Goal: Task Accomplishment & Management: Complete application form

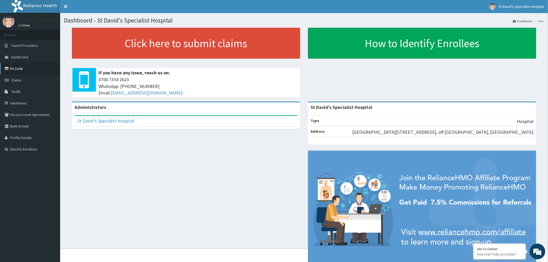
click at [23, 72] on link "PA Code" at bounding box center [30, 69] width 60 height 12
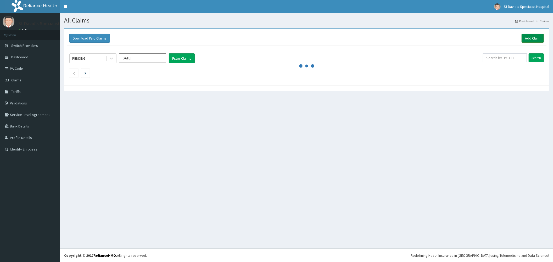
click at [531, 36] on link "Add Claim" at bounding box center [532, 38] width 22 height 9
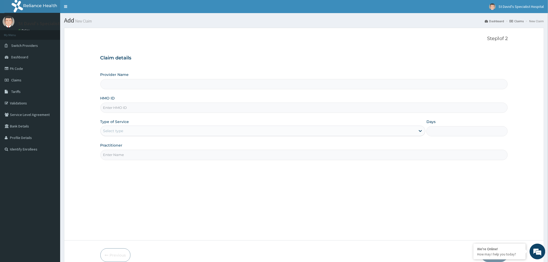
type input "St David's Specialist Hospital"
click at [132, 108] on input "HMO ID" at bounding box center [304, 108] width 408 height 10
type input "s"
type input "SNC/10040/A"
click at [126, 131] on div "Select type" at bounding box center [259, 131] width 316 height 8
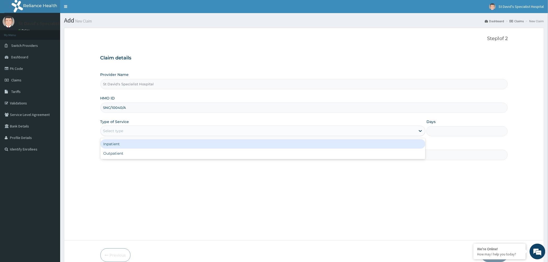
click at [123, 143] on div "Inpatient" at bounding box center [262, 143] width 325 height 9
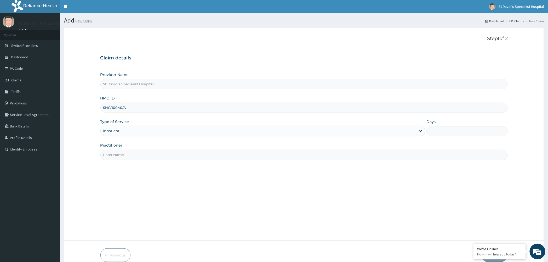
click at [120, 154] on input "Practitioner" at bounding box center [304, 155] width 408 height 10
type input "C"
type input "Dr Salawu"
click at [429, 132] on input "Days" at bounding box center [467, 131] width 81 height 10
type input "2"
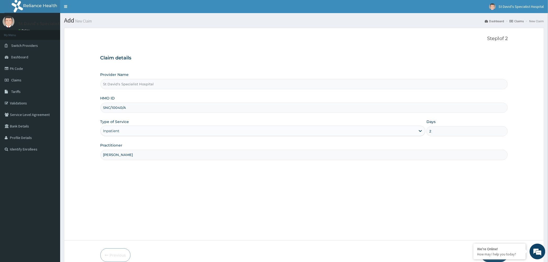
scroll to position [25, 0]
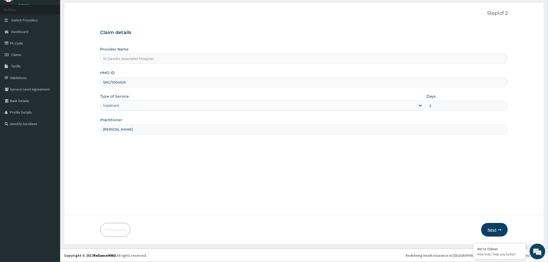
click at [491, 229] on button "Next" at bounding box center [495, 230] width 26 height 14
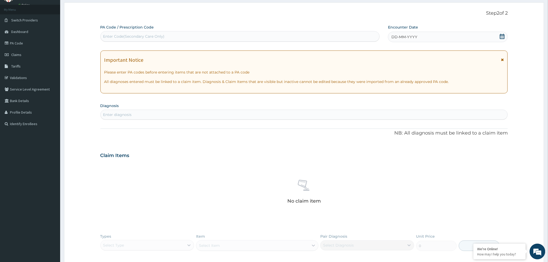
click at [160, 34] on div "Enter Code(Secondary Care Only)" at bounding box center [133, 36] width 61 height 5
paste input "PA/AD0A53"
type input "PA/AD0A53"
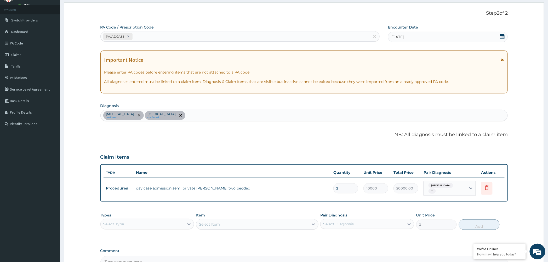
scroll to position [85, 0]
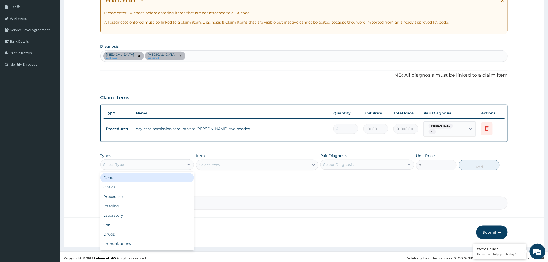
click at [170, 162] on div "Select Type" at bounding box center [143, 164] width 84 height 8
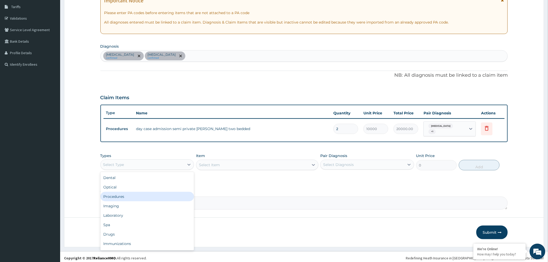
click at [154, 193] on div "Procedures" at bounding box center [147, 196] width 94 height 9
click at [266, 164] on div "Select Item" at bounding box center [252, 165] width 112 height 8
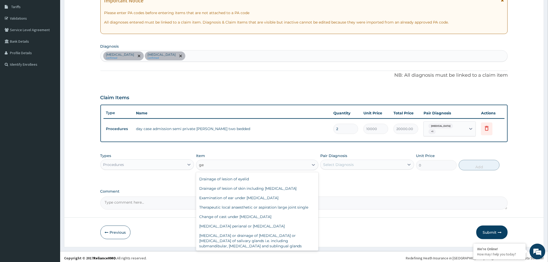
scroll to position [0, 0]
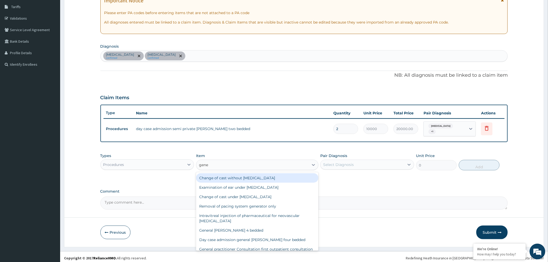
type input "gener"
click at [226, 244] on div "General practitioner Consultation first outpatient consultation" at bounding box center [257, 248] width 122 height 9
type input "3000"
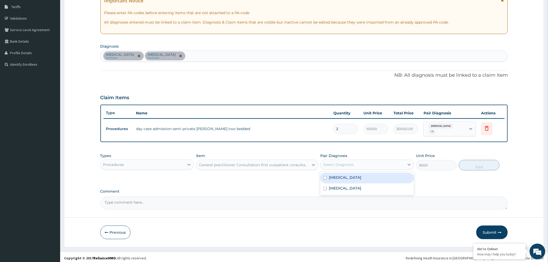
click at [362, 164] on div "Select Diagnosis" at bounding box center [363, 164] width 84 height 8
click at [355, 177] on div "Malaria" at bounding box center [367, 178] width 94 height 11
checkbox input "true"
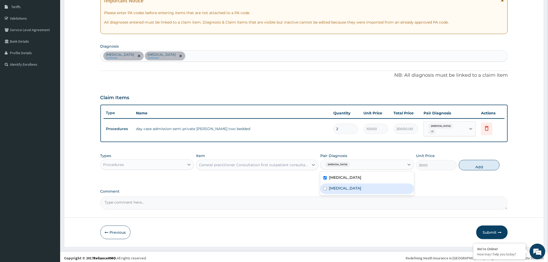
click at [351, 185] on div "Sepsis" at bounding box center [367, 188] width 94 height 11
checkbox input "true"
click at [471, 161] on button "Add" at bounding box center [479, 165] width 41 height 10
type input "0"
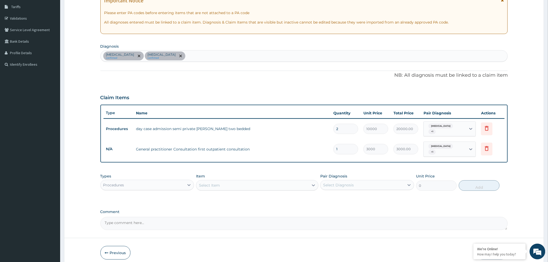
click at [168, 181] on div "Procedures" at bounding box center [143, 185] width 84 height 8
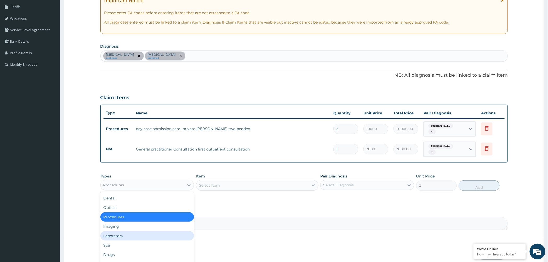
click at [132, 231] on div "Laboratory" at bounding box center [147, 235] width 94 height 9
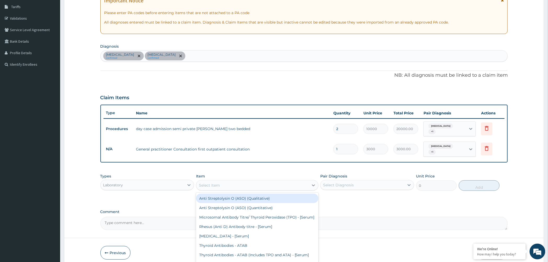
click at [218, 183] on div "Select Item" at bounding box center [209, 185] width 21 height 5
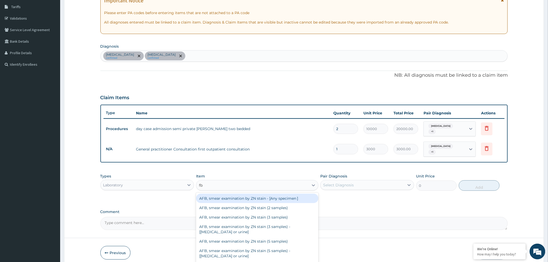
type input "fbc"
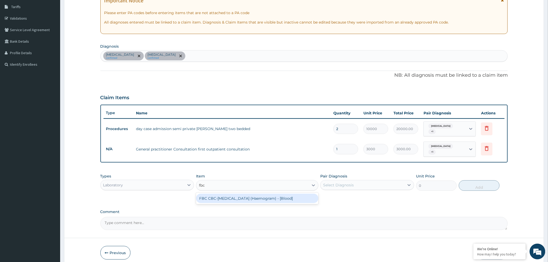
click at [223, 195] on div "FBC CBC-Complete Blood Count (Haemogram) - [Blood]" at bounding box center [257, 198] width 122 height 9
type input "3000"
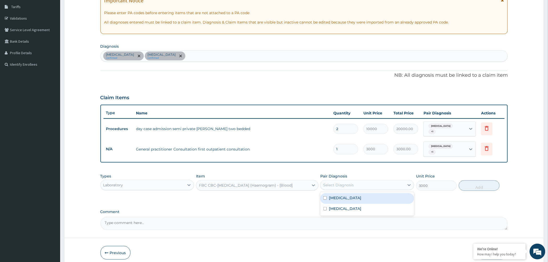
click at [346, 182] on div "Select Diagnosis" at bounding box center [338, 184] width 31 height 5
click at [343, 193] on div "Malaria" at bounding box center [367, 198] width 94 height 11
checkbox input "true"
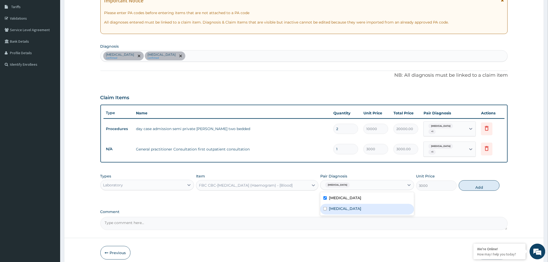
click at [341, 204] on div "Sepsis" at bounding box center [367, 209] width 94 height 11
checkbox input "true"
click at [344, 194] on div "Malaria" at bounding box center [367, 198] width 94 height 11
checkbox input "false"
click at [488, 182] on button "Add" at bounding box center [479, 185] width 41 height 10
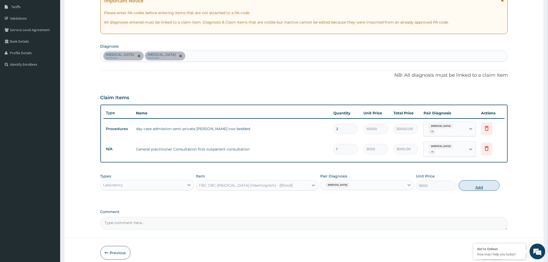
type input "0"
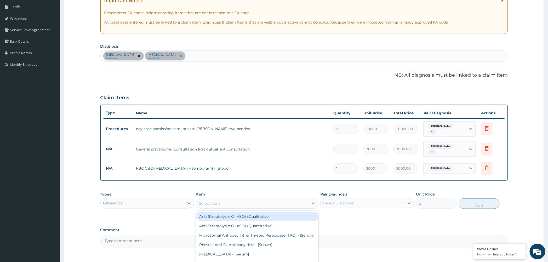
click at [238, 199] on div "Select Item" at bounding box center [252, 203] width 112 height 8
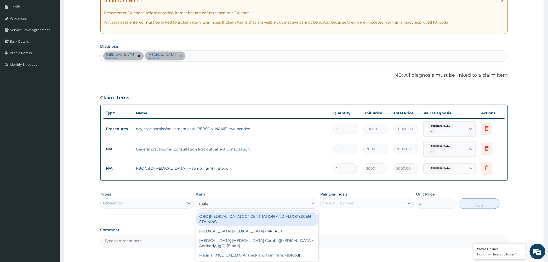
type input "malar"
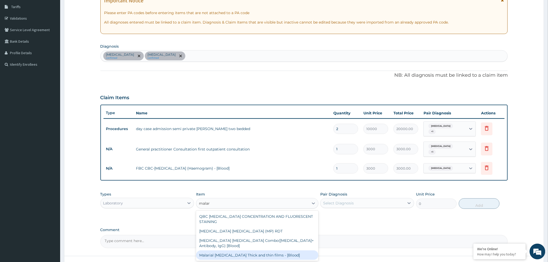
click at [236, 250] on div "Malarial Parasite Thick and thin films - [Blood]" at bounding box center [257, 254] width 122 height 9
type input "1500"
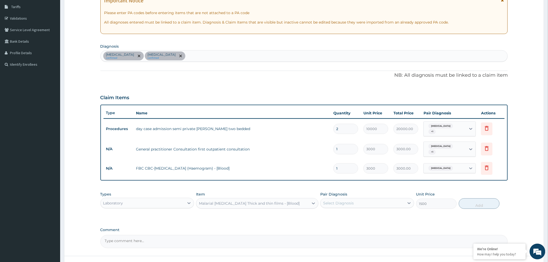
click at [354, 199] on div "Select Diagnosis" at bounding box center [363, 203] width 84 height 8
click at [347, 212] on div "Malaria" at bounding box center [367, 216] width 94 height 11
checkbox input "true"
click at [470, 198] on button "Add" at bounding box center [479, 203] width 41 height 10
type input "0"
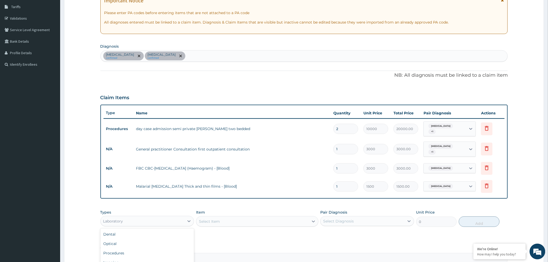
click at [166, 217] on div "Laboratory" at bounding box center [143, 221] width 84 height 8
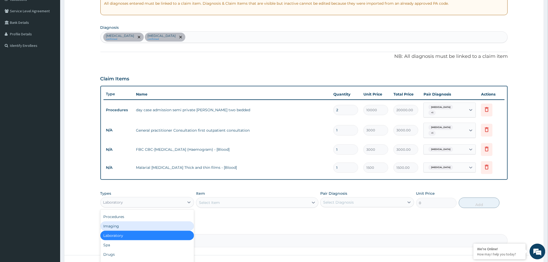
scroll to position [114, 0]
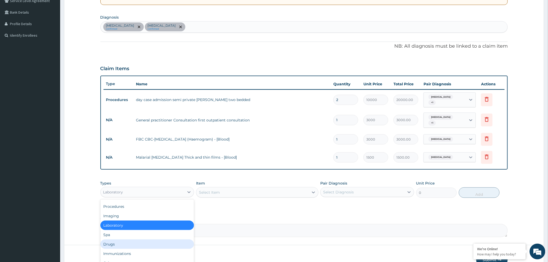
click at [134, 240] on div "Drugs" at bounding box center [147, 243] width 94 height 9
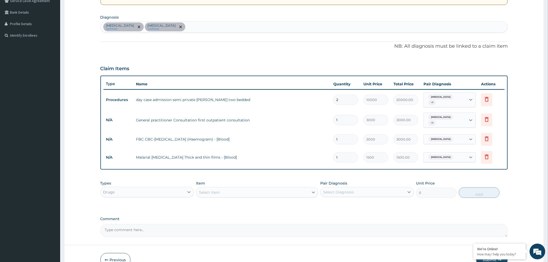
scroll to position [139, 0]
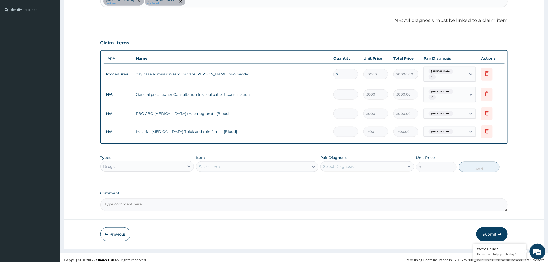
click at [248, 162] on div "Select Item" at bounding box center [252, 166] width 112 height 8
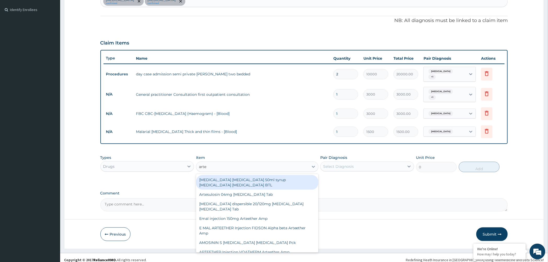
type input "artes"
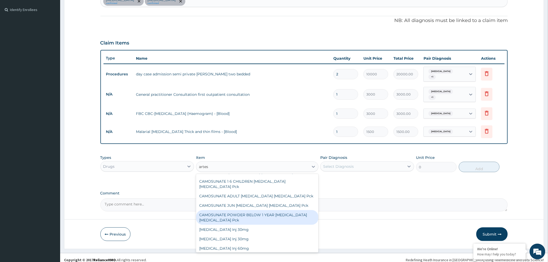
scroll to position [70, 0]
drag, startPoint x: 238, startPoint y: 241, endPoint x: 238, endPoint y: 237, distance: 4.0
click at [238, 253] on div "Artesunate Inj 120mg" at bounding box center [257, 257] width 122 height 9
type input "2200"
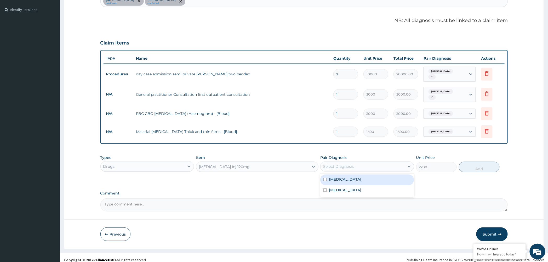
drag, startPoint x: 355, startPoint y: 159, endPoint x: 360, endPoint y: 156, distance: 5.0
click at [360, 161] on div "Select Diagnosis" at bounding box center [367, 166] width 94 height 10
click at [360, 185] on div "Sepsis" at bounding box center [367, 190] width 94 height 11
checkbox input "true"
click at [348, 174] on div "Malaria" at bounding box center [367, 179] width 94 height 11
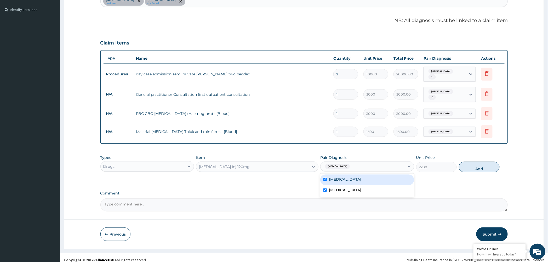
checkbox input "true"
click at [344, 185] on div "Sepsis" at bounding box center [367, 190] width 94 height 11
checkbox input "false"
click at [475, 174] on div "Types Drugs Item Artesunate Inj 120mg Pair Diagnosis Malaria Unit Price 2200 Add" at bounding box center [304, 167] width 408 height 30
click at [476, 165] on button "Add" at bounding box center [479, 167] width 41 height 10
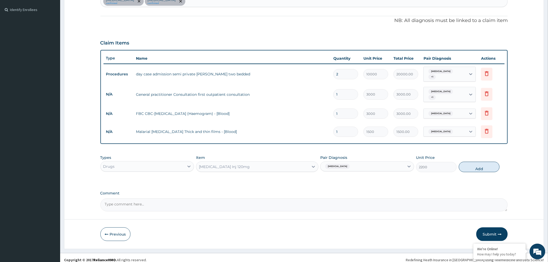
type input "0"
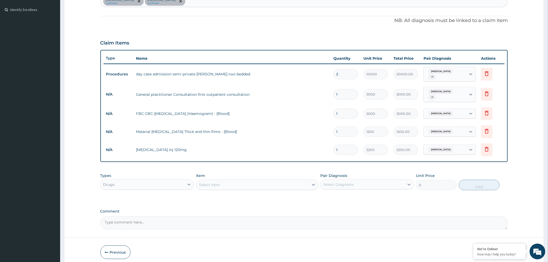
type input "0.00"
type input "3"
type input "6600.00"
type input "3"
click at [224, 181] on div "Select Item" at bounding box center [252, 185] width 112 height 8
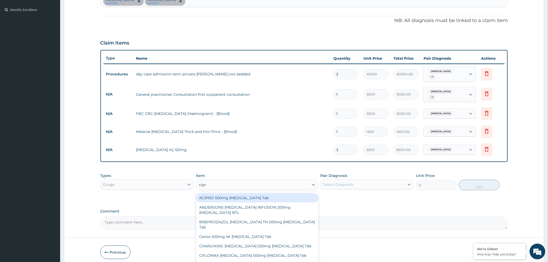
type input "[MEDICAL_DATA]"
click at [232, 195] on div "ACIPRO 500mg [MEDICAL_DATA] Tab" at bounding box center [257, 197] width 122 height 9
type input "175"
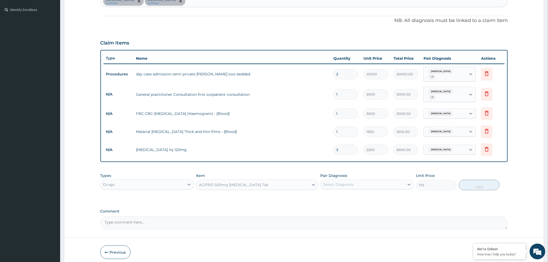
click at [331, 182] on div "Select Diagnosis" at bounding box center [338, 184] width 31 height 5
click at [256, 182] on div "ACIPRO 500mg [MEDICAL_DATA] Tab" at bounding box center [234, 184] width 70 height 5
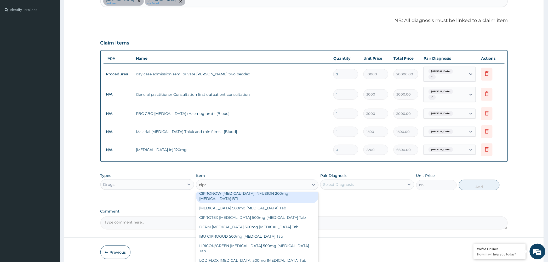
scroll to position [138, 0]
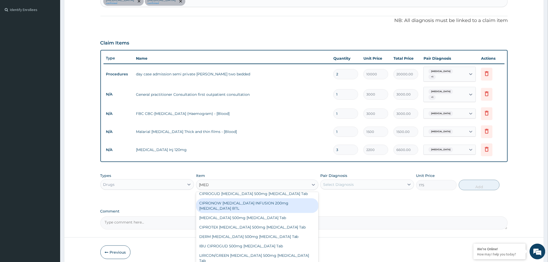
type input "ciprof"
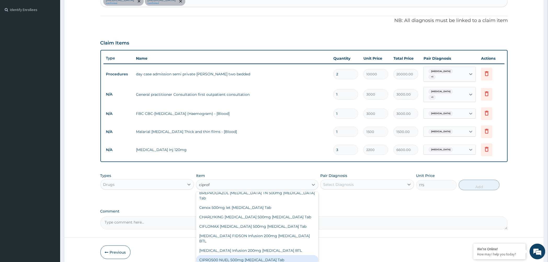
scroll to position [0, 0]
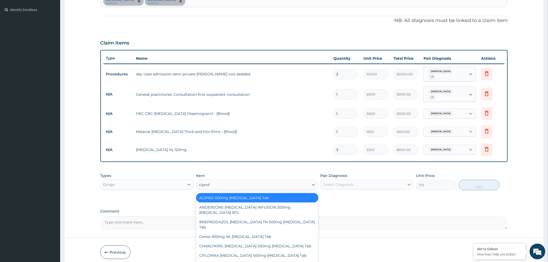
click at [241, 193] on div "ACIPRO 500mg [MEDICAL_DATA] Tab" at bounding box center [257, 197] width 122 height 9
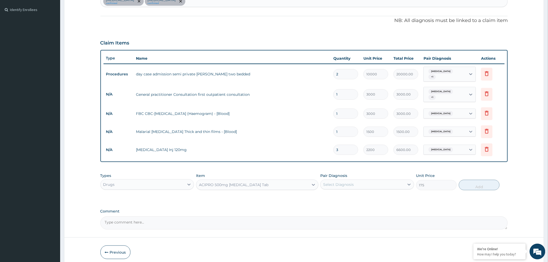
click at [259, 182] on div "ACIPRO 500mg [MEDICAL_DATA] Tab" at bounding box center [234, 184] width 70 height 5
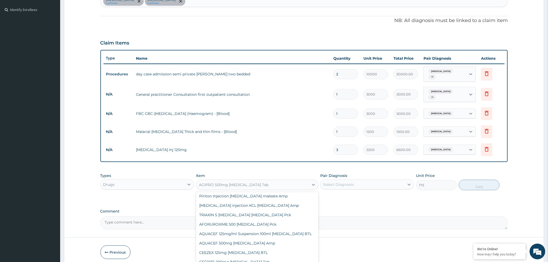
scroll to position [11780, 0]
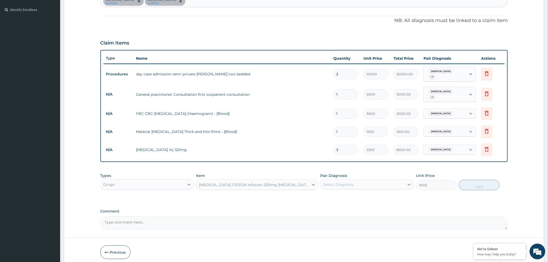
click at [271, 181] on div "[MEDICAL_DATA] FIDSON Infusion 200mg [MEDICAL_DATA] BTL" at bounding box center [252, 185] width 112 height 8
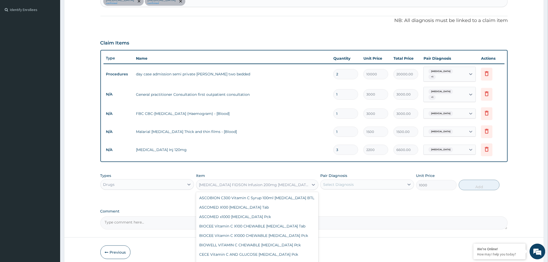
scroll to position [11755, 0]
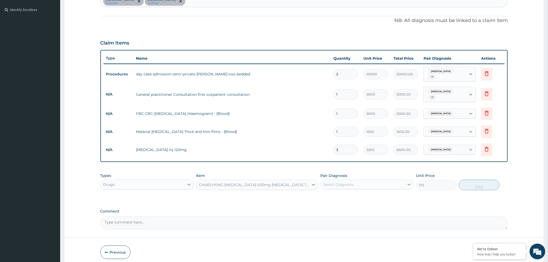
click at [274, 181] on div "CHARLYKING [MEDICAL_DATA] 500mg [MEDICAL_DATA] Tab" at bounding box center [252, 185] width 112 height 8
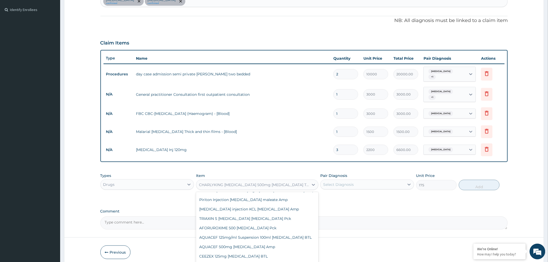
scroll to position [11794, 0]
type input "1000"
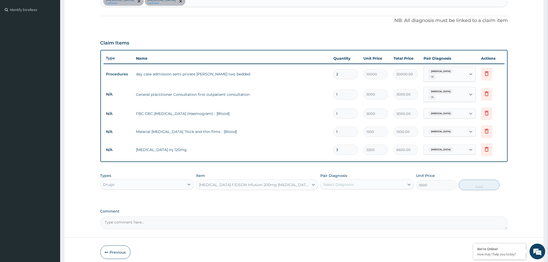
click at [263, 182] on div "[MEDICAL_DATA] FIDSON Infusion 200mg [MEDICAL_DATA] BTL" at bounding box center [254, 184] width 110 height 5
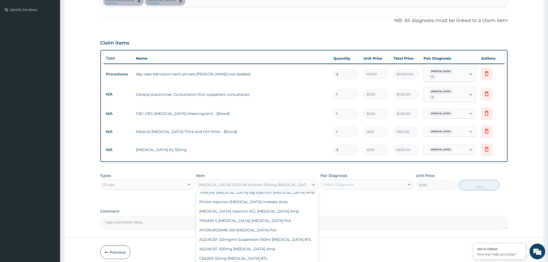
scroll to position [11813, 0]
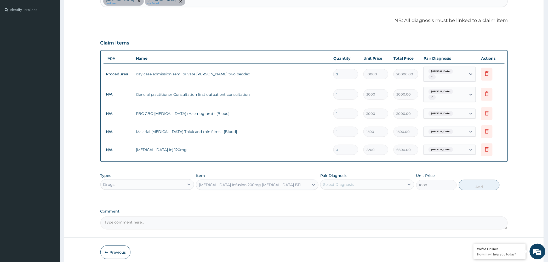
click at [260, 183] on div "[MEDICAL_DATA] Infusion 200mg [MEDICAL_DATA] BTL" at bounding box center [252, 185] width 112 height 8
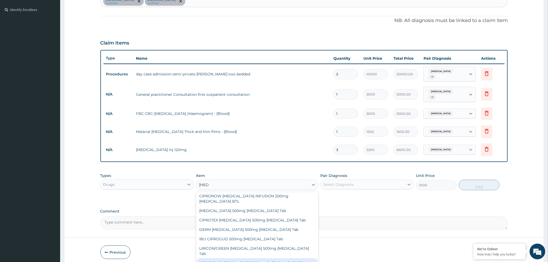
scroll to position [174, 0]
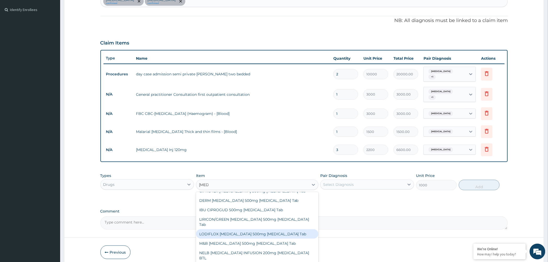
type input "[MEDICAL_DATA]"
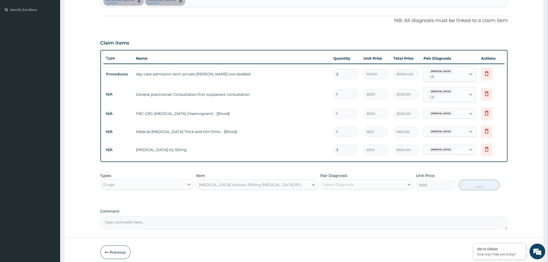
click at [380, 180] on div "Select Diagnosis" at bounding box center [363, 184] width 84 height 8
click at [371, 205] on div "Sepsis" at bounding box center [367, 208] width 94 height 11
checkbox input "true"
click at [479, 180] on button "Add" at bounding box center [479, 185] width 41 height 10
type input "0"
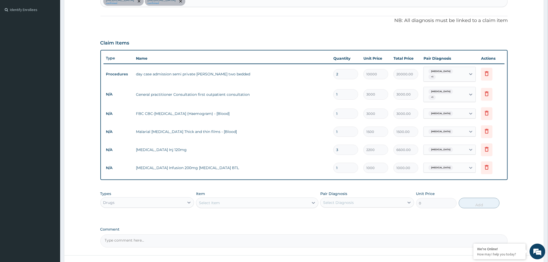
type input "0.00"
type input "4"
type input "4000.00"
type input "4"
click at [268, 199] on div "Select Item" at bounding box center [252, 203] width 112 height 8
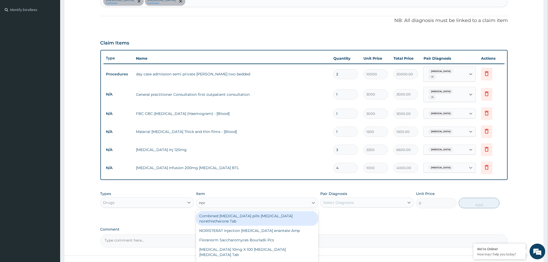
type input "norm"
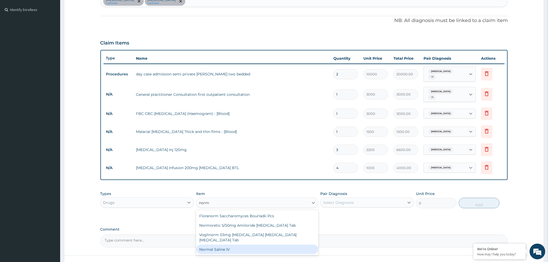
click at [243, 245] on div "Normal Saline IV" at bounding box center [257, 249] width 122 height 9
type input "950"
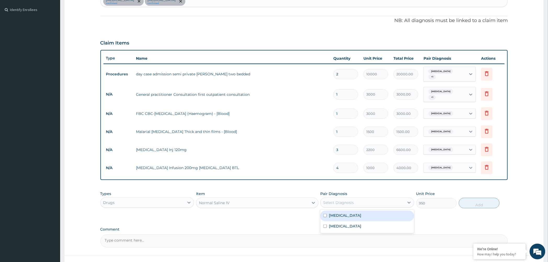
click at [340, 200] on div "Select Diagnosis" at bounding box center [338, 202] width 31 height 5
click at [342, 214] on div "Malaria" at bounding box center [367, 216] width 94 height 11
checkbox input "true"
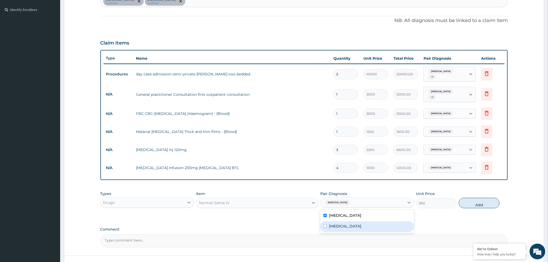
click at [342, 221] on div "Sepsis" at bounding box center [367, 226] width 94 height 11
checkbox input "true"
click at [483, 201] on button "Add" at bounding box center [479, 203] width 41 height 10
type input "0"
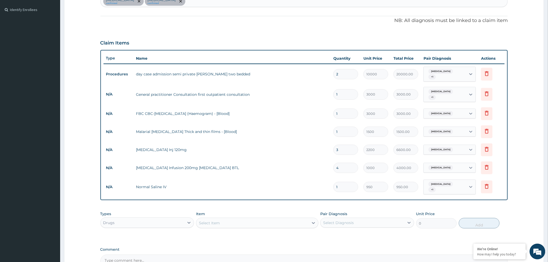
type input "0.00"
type input "3"
type input "2850.00"
type input "3"
click at [264, 219] on div "Select Item" at bounding box center [252, 223] width 112 height 8
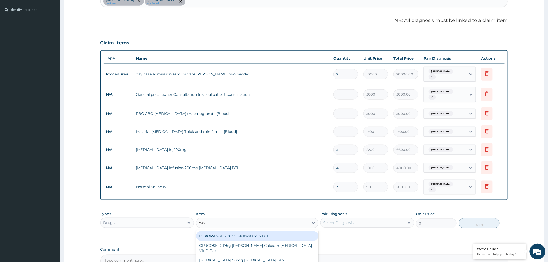
type input "dext"
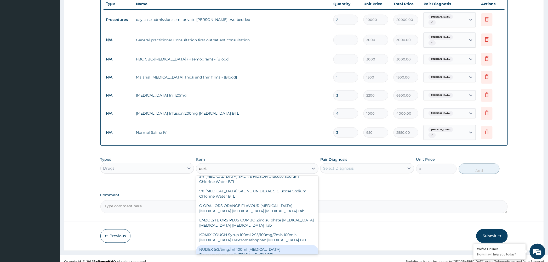
scroll to position [194, 0]
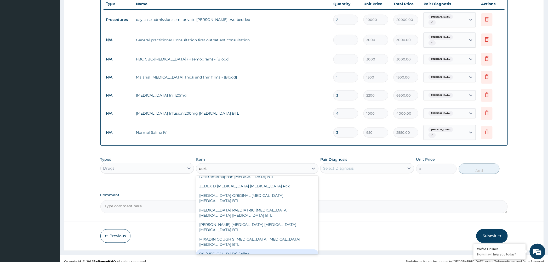
click at [231, 249] on div "5% [MEDICAL_DATA] Saline" at bounding box center [257, 253] width 122 height 9
type input "950"
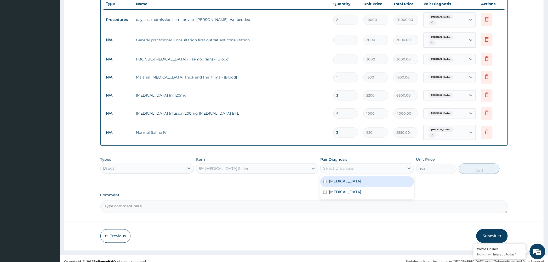
click at [365, 164] on div "Select Diagnosis" at bounding box center [363, 168] width 84 height 8
click at [371, 177] on div "Malaria" at bounding box center [367, 181] width 94 height 11
checkbox input "true"
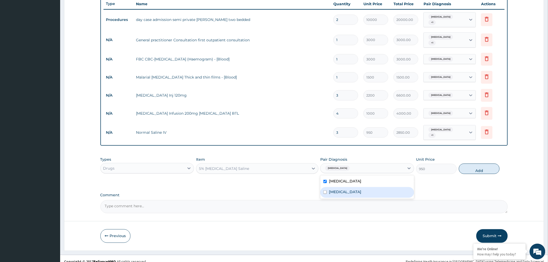
click at [367, 187] on div "Sepsis" at bounding box center [367, 192] width 94 height 11
checkbox input "true"
click at [477, 164] on button "Add" at bounding box center [479, 169] width 41 height 10
type input "0"
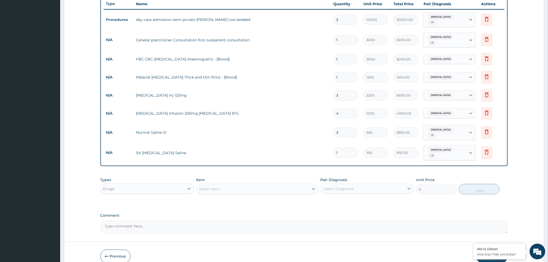
type input "0.00"
type input "3"
type input "2850.00"
type input "3"
click at [263, 185] on div "Select Item" at bounding box center [252, 189] width 112 height 8
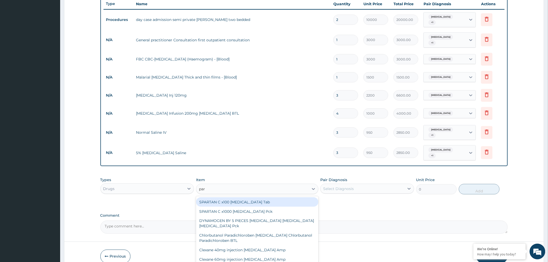
type input "para"
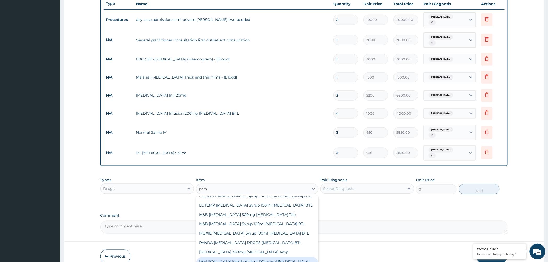
scroll to position [142, 0]
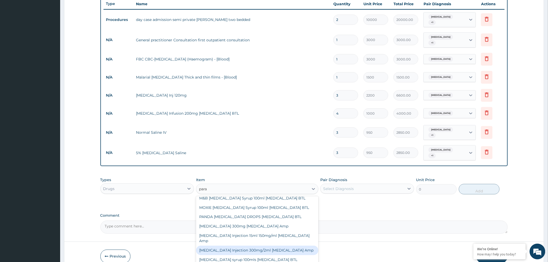
click at [228, 246] on div "PARACETAMOL Injection 300mg/2ml Acetaminophen Amp" at bounding box center [257, 250] width 122 height 9
type input "150"
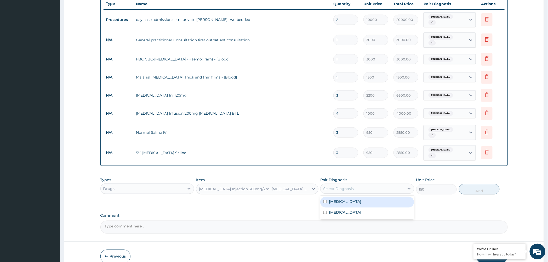
click at [370, 184] on div "Select Diagnosis" at bounding box center [363, 188] width 84 height 8
click at [363, 198] on div "Malaria" at bounding box center [367, 202] width 94 height 11
checkbox input "true"
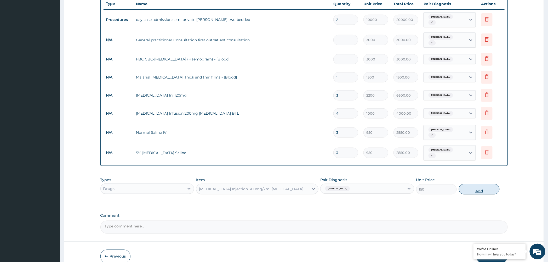
click at [473, 184] on button "Add" at bounding box center [479, 189] width 41 height 10
type input "0"
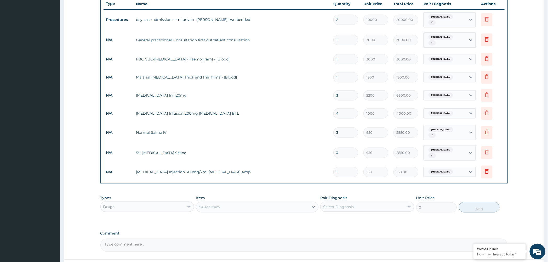
type input "12"
type input "1800.00"
type input "12"
click at [294, 203] on div "Select Item" at bounding box center [252, 207] width 112 height 8
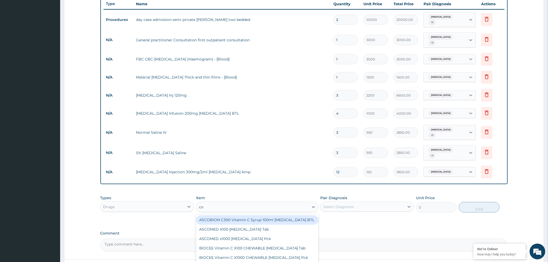
type input "coa"
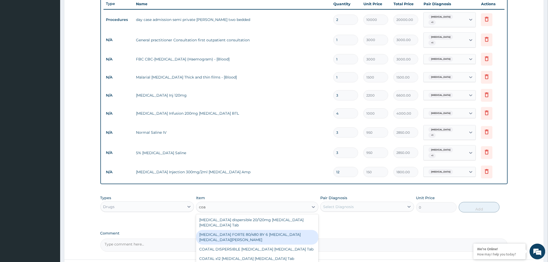
click at [260, 230] on div "COARTEM FORTE 80/480 BY 6 Artemether Lumefantrine Pck" at bounding box center [257, 237] width 122 height 15
type input "2800"
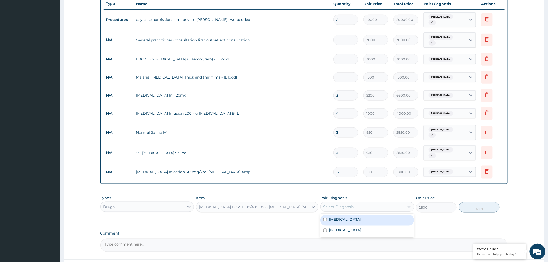
click at [342, 204] on div "Select Diagnosis" at bounding box center [338, 206] width 31 height 5
click at [339, 215] on div "Malaria" at bounding box center [367, 220] width 94 height 11
checkbox input "true"
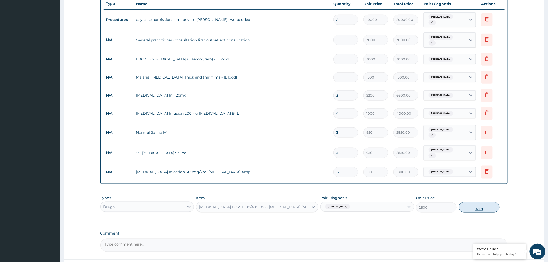
click at [478, 202] on button "Add" at bounding box center [479, 207] width 41 height 10
type input "0"
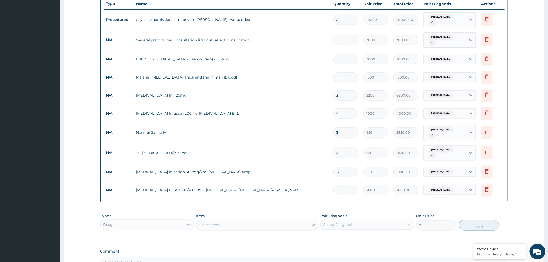
click at [220, 221] on div "Select Item" at bounding box center [252, 225] width 112 height 8
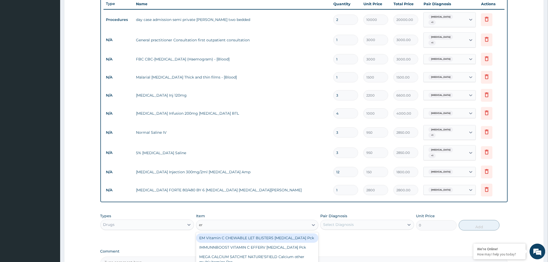
type input "ery"
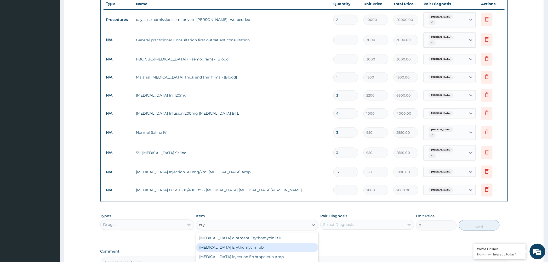
click at [221, 243] on div "Erythromycin Erythomycin Tab" at bounding box center [257, 247] width 122 height 9
type input "800"
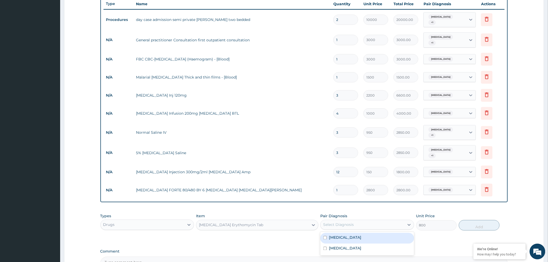
click at [352, 222] on div "Select Diagnosis" at bounding box center [338, 224] width 31 height 5
click at [267, 221] on div "Erythromycin Erythomycin Tab" at bounding box center [252, 225] width 112 height 8
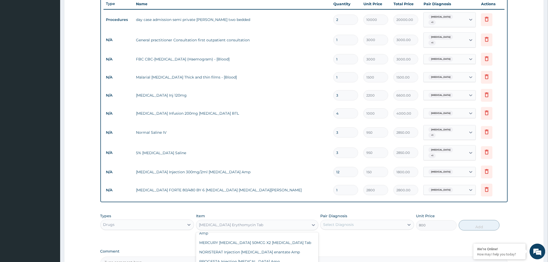
scroll to position [5811, 0]
type input "ery"
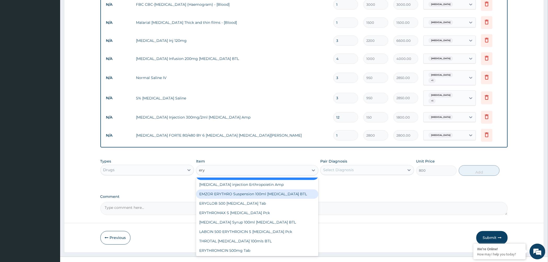
scroll to position [0, 0]
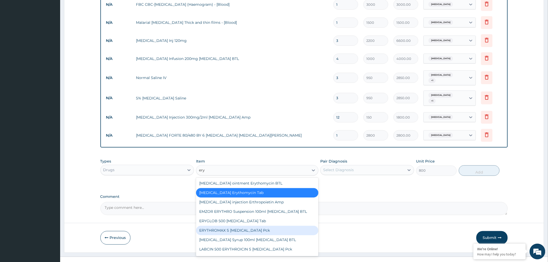
click at [248, 226] on div "ERYTHROMAX S Erythromycin Pck" at bounding box center [257, 230] width 122 height 9
type input "1750"
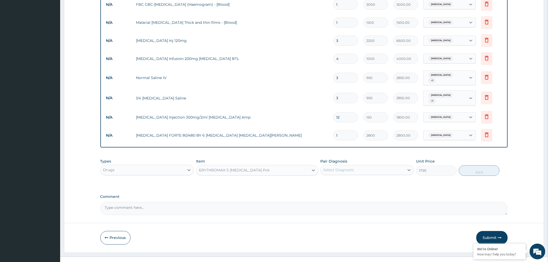
click at [379, 166] on div "Select Diagnosis" at bounding box center [363, 170] width 84 height 8
click at [374, 178] on div "Malaria" at bounding box center [367, 183] width 94 height 11
checkbox input "true"
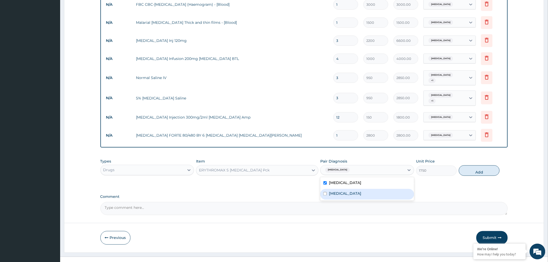
click at [372, 189] on div "Sepsis" at bounding box center [367, 194] width 94 height 11
checkbox input "true"
click at [373, 178] on div "Malaria" at bounding box center [367, 183] width 94 height 11
checkbox input "false"
click at [465, 165] on button "Add" at bounding box center [479, 170] width 41 height 10
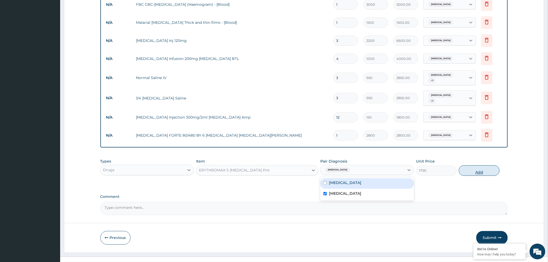
type input "0"
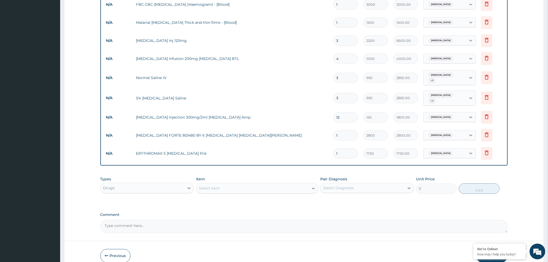
click at [216, 186] on div "Select Item" at bounding box center [209, 188] width 21 height 5
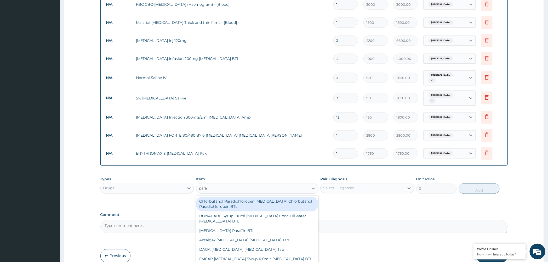
type input "parac"
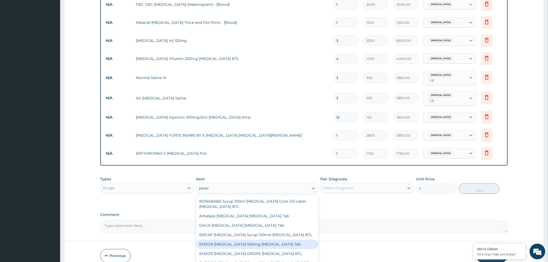
click at [247, 240] on div "EMZOR PARACETAMOL 500mg Acetaminophen Tab" at bounding box center [257, 244] width 122 height 9
type input "10"
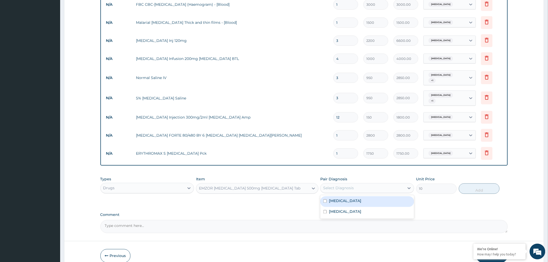
click at [372, 183] on div "Select Diagnosis" at bounding box center [367, 188] width 94 height 10
click at [367, 207] on div "Sepsis" at bounding box center [367, 212] width 94 height 11
checkbox input "true"
click at [367, 196] on div "Malaria" at bounding box center [367, 201] width 94 height 11
checkbox input "true"
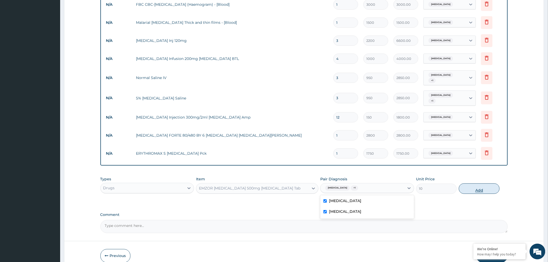
click at [466, 183] on button "Add" at bounding box center [479, 188] width 41 height 10
type input "0"
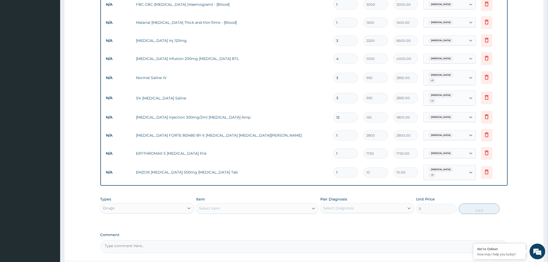
type input "18"
type input "180.00"
type input "18"
click at [205, 206] on div "Select Item" at bounding box center [209, 208] width 21 height 5
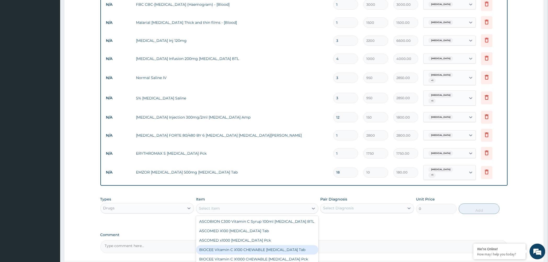
click at [234, 245] on div "BIOCEE Vitamin C X100 CHEWABLE Ascorbic Acid Tab" at bounding box center [257, 249] width 122 height 9
type input "335"
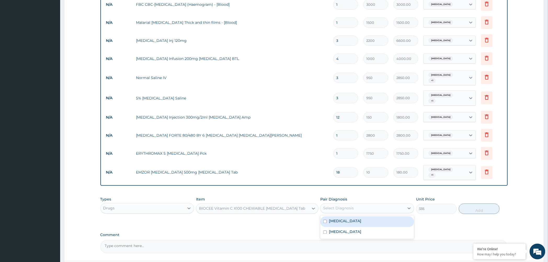
click at [334, 206] on div "Select Diagnosis" at bounding box center [338, 208] width 31 height 5
click at [341, 218] on label "Malaria" at bounding box center [345, 220] width 32 height 5
checkbox input "true"
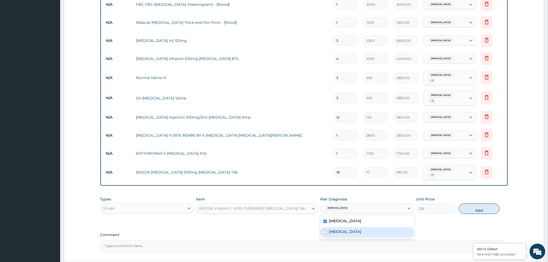
click at [341, 227] on div "Sepsis" at bounding box center [367, 232] width 94 height 11
checkbox input "true"
click at [342, 218] on label "Malaria" at bounding box center [345, 220] width 32 height 5
checkbox input "false"
click at [472, 204] on button "Add" at bounding box center [479, 209] width 41 height 10
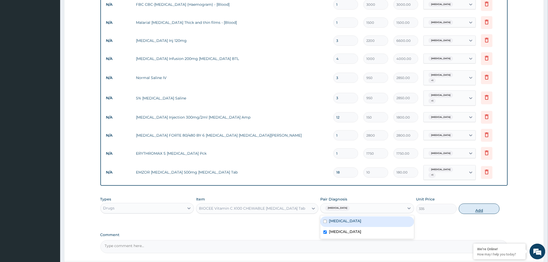
type input "0"
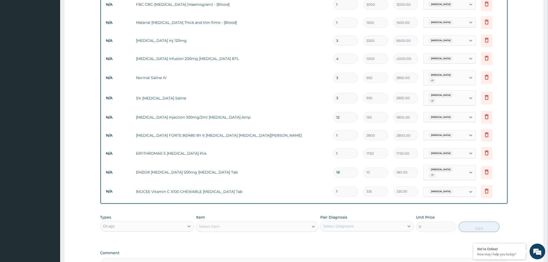
type input "0.00"
type input "2"
type input "670.00"
type input "21"
type input "7035.00"
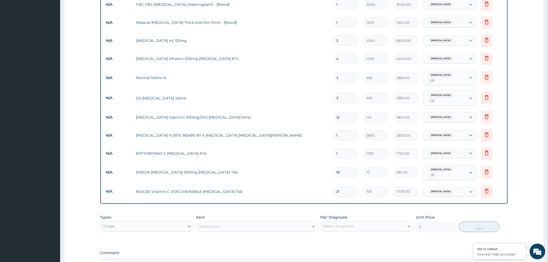
type input "21"
click at [264, 222] on div "Select Item" at bounding box center [252, 226] width 112 height 8
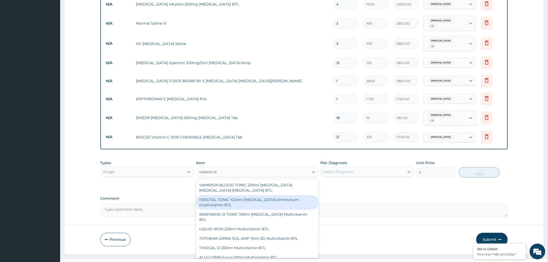
type input "vitamin b"
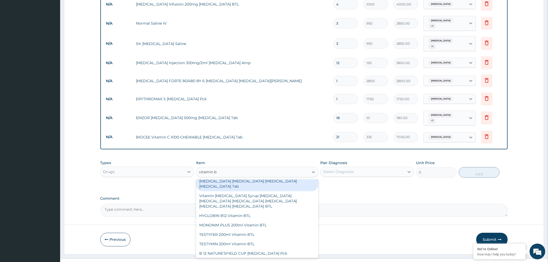
scroll to position [465, 0]
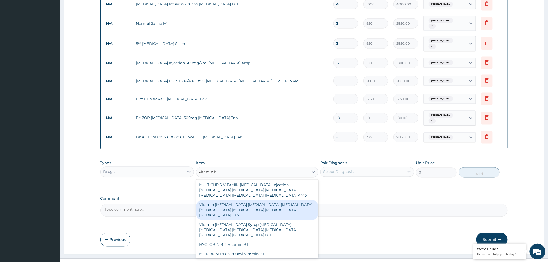
click at [243, 200] on div "Vitamin B Complex Thiamin Riboflavin Niacin Pantothenic Acid Pyridoxine Cobalam…" at bounding box center [257, 210] width 122 height 20
type input "20"
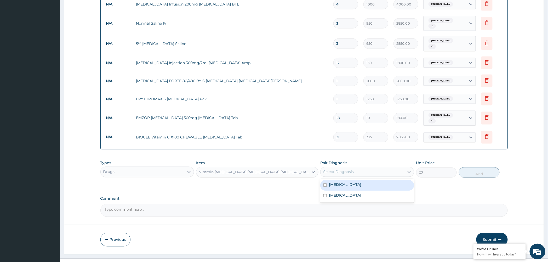
click at [374, 168] on div "Select Diagnosis" at bounding box center [363, 172] width 84 height 8
click at [361, 191] on div "Sepsis" at bounding box center [367, 196] width 94 height 11
checkbox input "true"
click at [365, 180] on div "Malaria" at bounding box center [367, 185] width 94 height 11
checkbox input "true"
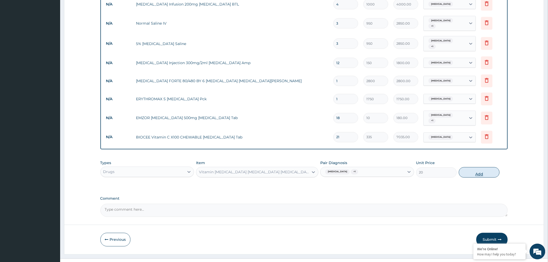
click at [471, 167] on button "Add" at bounding box center [479, 172] width 41 height 10
type input "0"
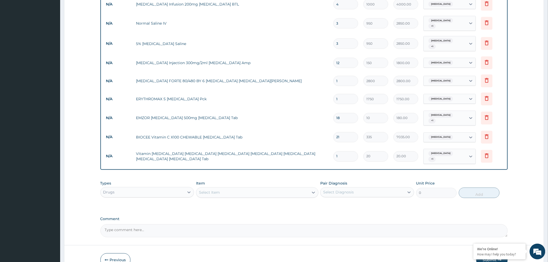
type input "0.00"
type input "7"
type input "140.00"
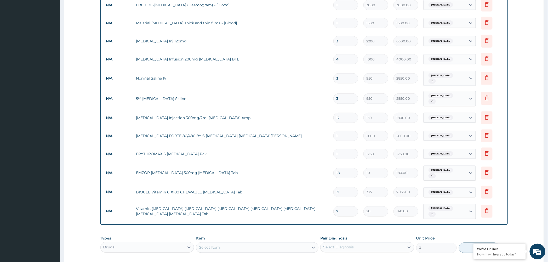
scroll to position [321, 0]
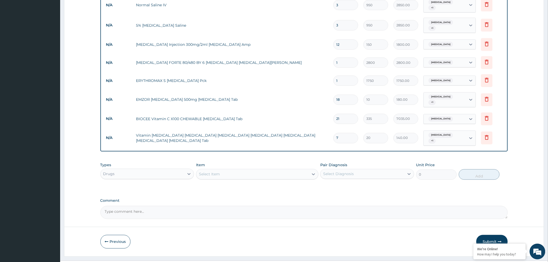
type input "6"
type input "120.00"
type input "6"
click at [492, 235] on button "Submit" at bounding box center [492, 242] width 31 height 14
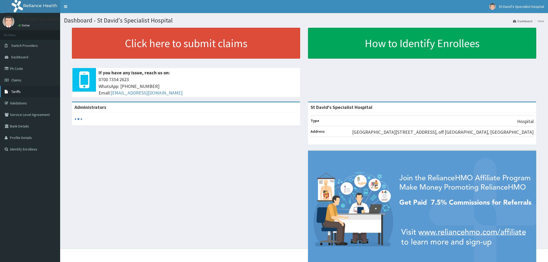
click at [35, 94] on link "Tariffs" at bounding box center [30, 92] width 60 height 12
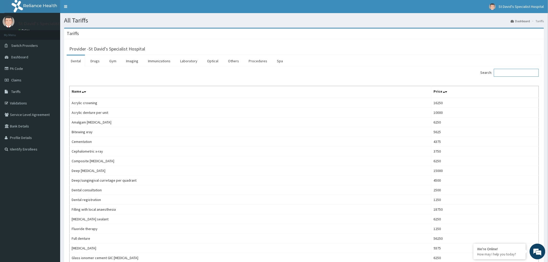
click at [528, 73] on input "Search:" at bounding box center [516, 73] width 45 height 8
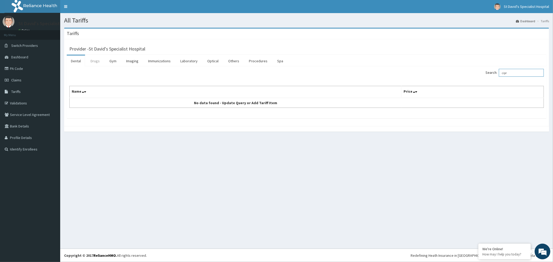
type input "cipr"
click at [101, 59] on link "Drugs" at bounding box center [95, 60] width 18 height 11
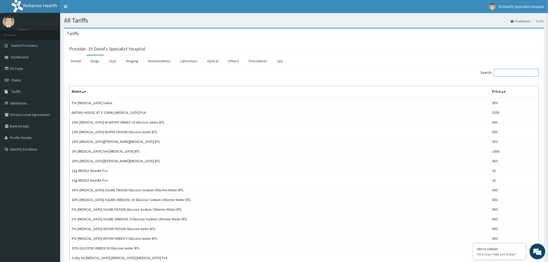
click at [509, 74] on input "Search:" at bounding box center [516, 73] width 45 height 8
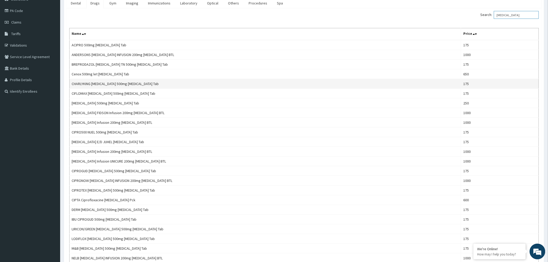
scroll to position [58, 0]
type input "[MEDICAL_DATA]"
